Goal: Navigation & Orientation: Find specific page/section

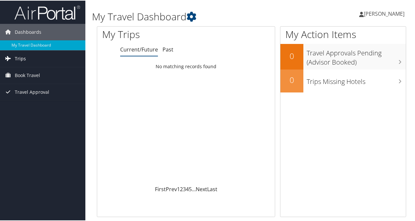
click at [26, 58] on link "Trips" at bounding box center [42, 58] width 85 height 16
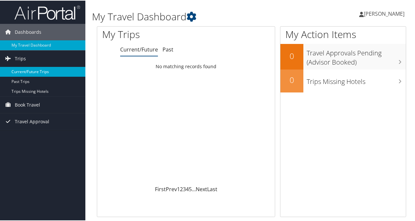
click at [41, 70] on link "Current/Future Trips" at bounding box center [42, 71] width 85 height 10
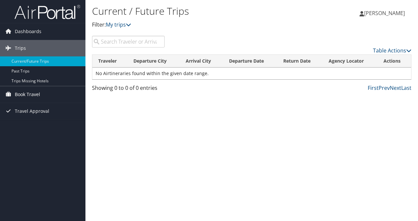
click at [36, 91] on span "Book Travel" at bounding box center [27, 94] width 25 height 16
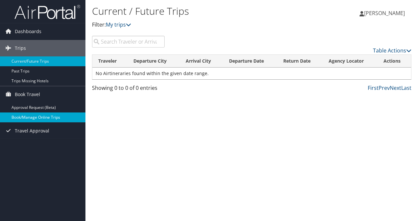
click at [47, 121] on link "Book/Manage Online Trips" at bounding box center [42, 118] width 85 height 10
